Goal: Task Accomplishment & Management: Use online tool/utility

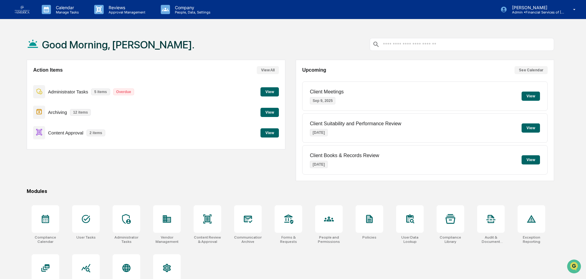
click at [270, 131] on button "View" at bounding box center [269, 133] width 18 height 9
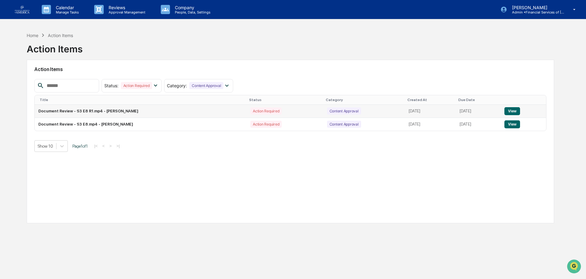
click at [518, 113] on button "View" at bounding box center [512, 111] width 16 height 8
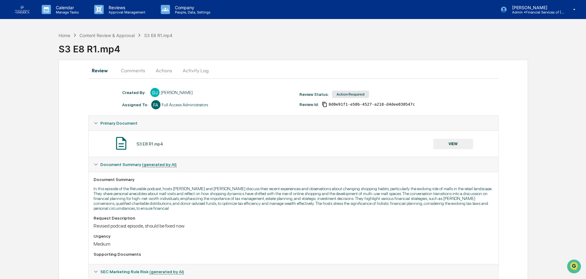
click at [452, 141] on button "VIEW" at bounding box center [453, 144] width 40 height 10
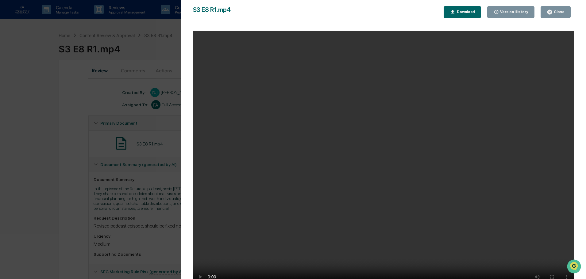
click at [563, 11] on div "Close" at bounding box center [558, 12] width 12 height 4
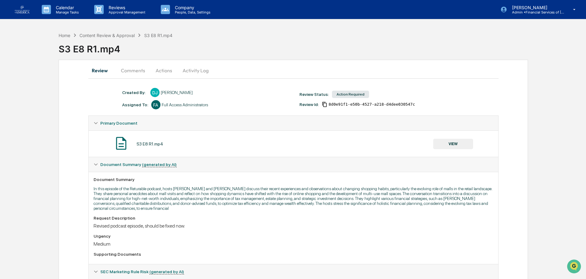
click at [172, 70] on button "Actions" at bounding box center [164, 70] width 28 height 15
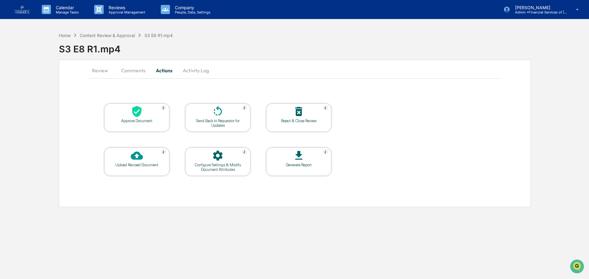
click at [140, 115] on icon at bounding box center [137, 112] width 12 height 12
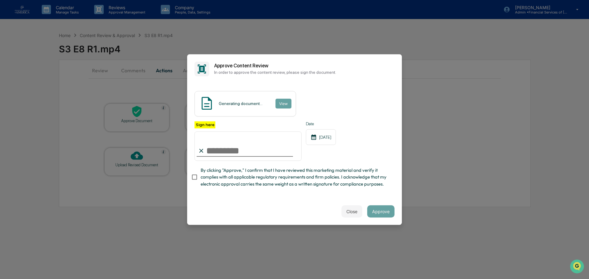
click at [210, 180] on span "By clicking "Approve," I confirm that I have reviewed this marketing material a…" at bounding box center [295, 177] width 189 height 21
click at [219, 152] on input "Sign here" at bounding box center [247, 146] width 107 height 29
type input "**********"
click at [387, 212] on button "Approve" at bounding box center [380, 212] width 27 height 12
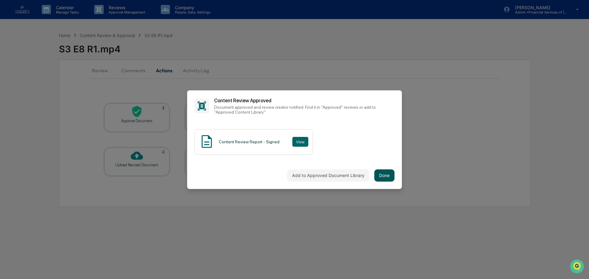
click at [391, 176] on button "Done" at bounding box center [384, 176] width 20 height 12
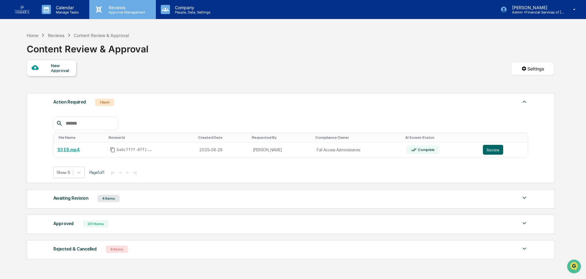
click at [125, 13] on p "Approval Management" at bounding box center [126, 12] width 45 height 4
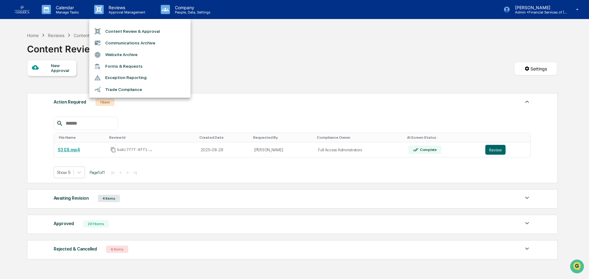
click at [118, 40] on li "Communications Archive" at bounding box center [139, 43] width 101 height 12
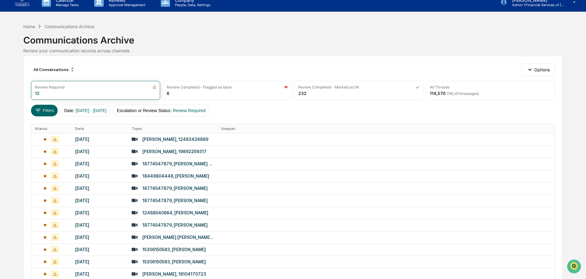
scroll to position [44, 0]
